Goal: Task Accomplishment & Management: Complete application form

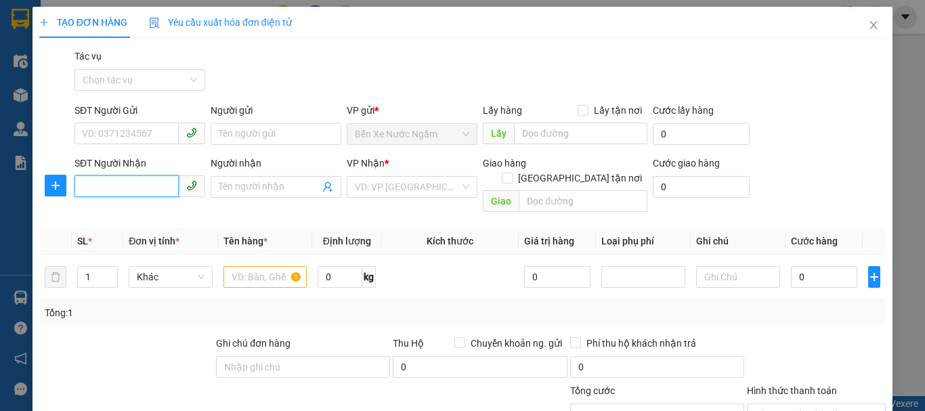
click at [136, 192] on input "SĐT Người Nhận" at bounding box center [126, 186] width 104 height 22
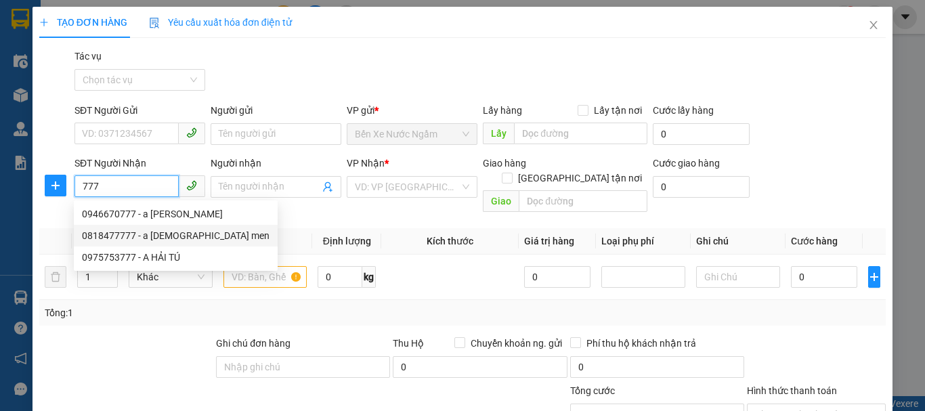
click at [132, 232] on div "0818477777 - a [DEMOGRAPHIC_DATA] men" at bounding box center [176, 235] width 188 height 15
type input "0818477777"
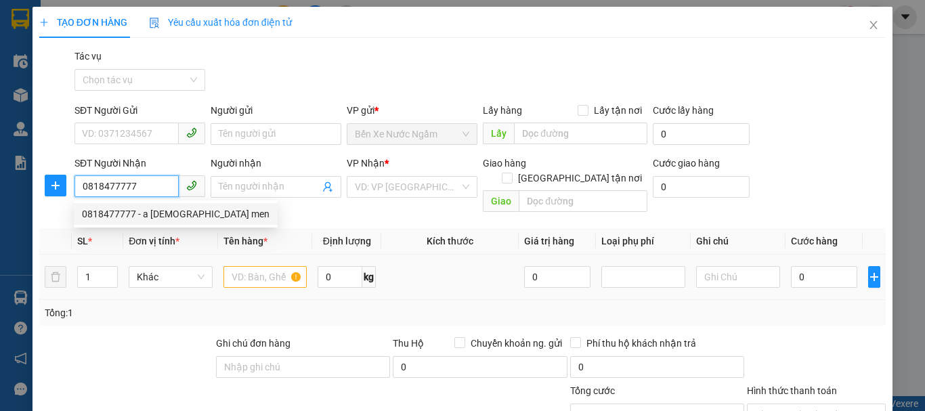
type input "a đức men"
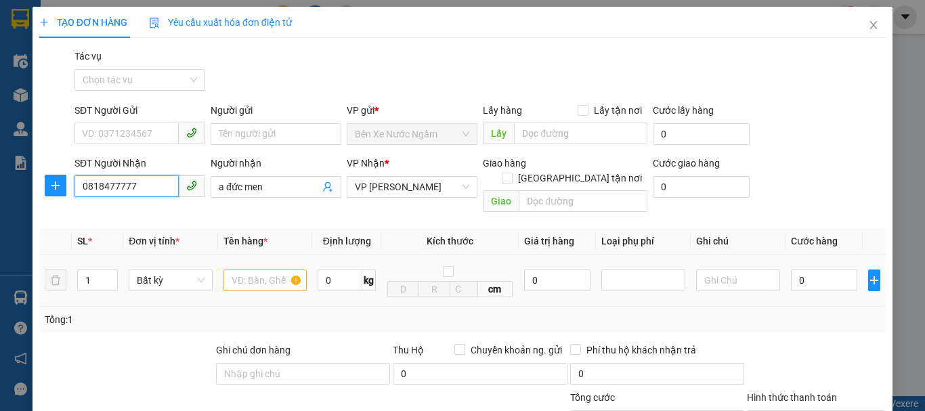
type input "0818477777"
click at [250, 269] on input "text" at bounding box center [265, 280] width 84 height 22
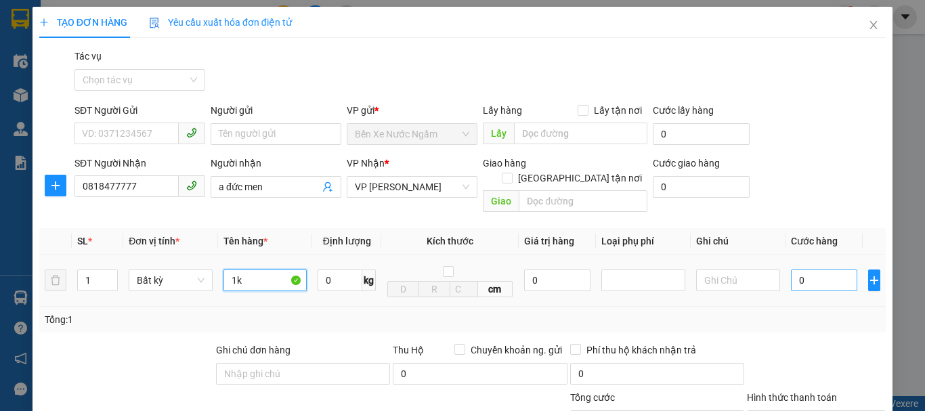
type input "1k"
click at [791, 269] on input "0" at bounding box center [824, 280] width 66 height 22
type input "4"
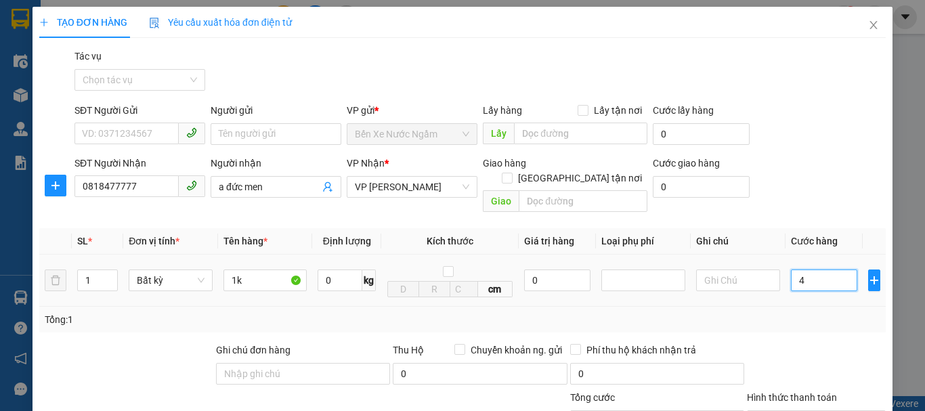
type input "40"
type input "400"
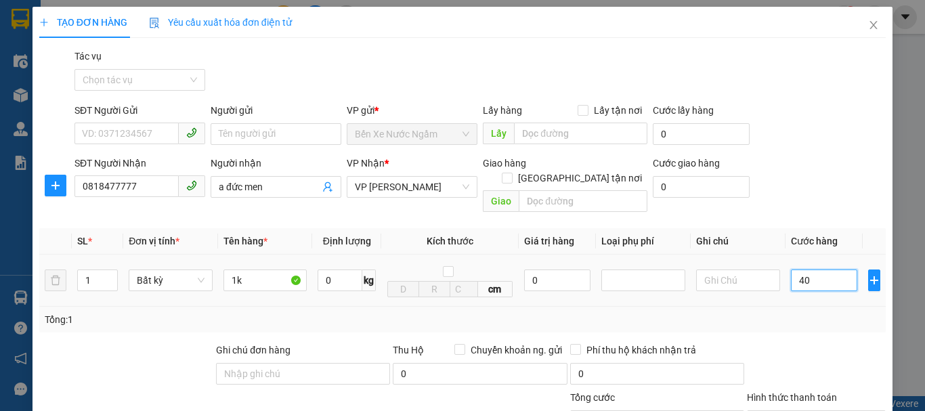
type input "400"
type input "4.000"
type input "40.000"
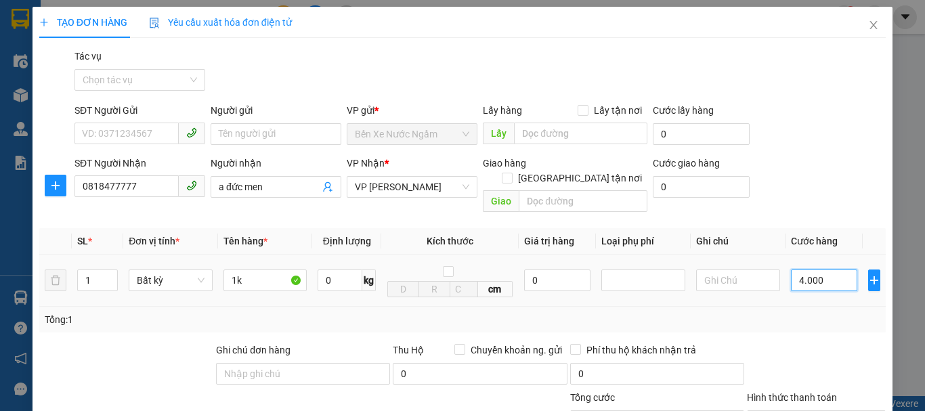
type input "40.000"
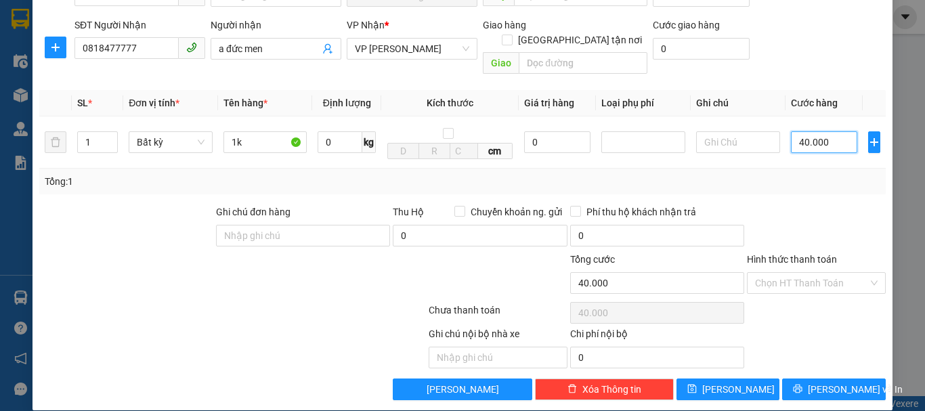
scroll to position [139, 0]
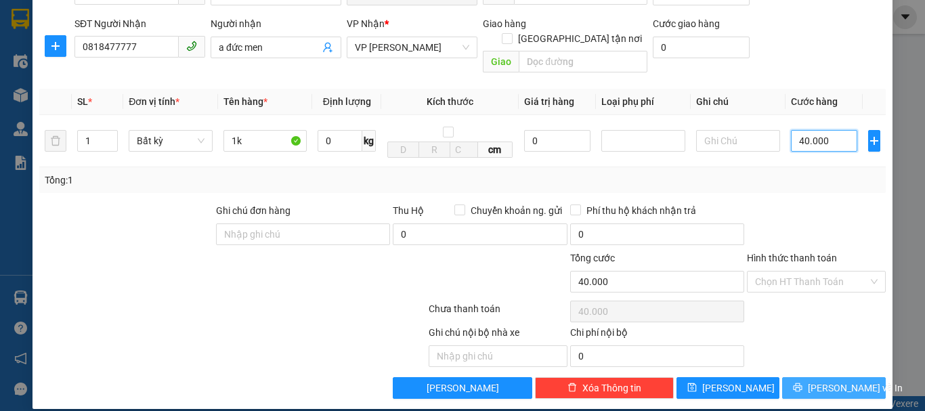
type input "40.000"
click at [842, 381] on span "[PERSON_NAME] và In" at bounding box center [855, 388] width 95 height 15
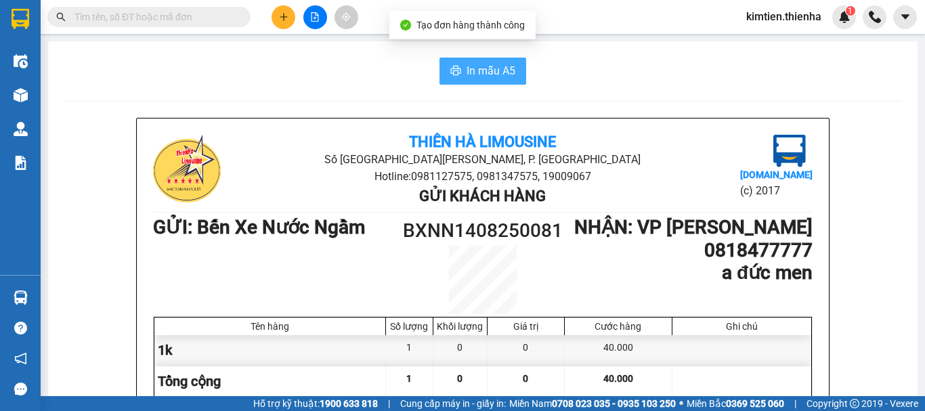
click at [474, 72] on span "In mẫu A5" at bounding box center [491, 70] width 49 height 17
